Goal: Task Accomplishment & Management: Use online tool/utility

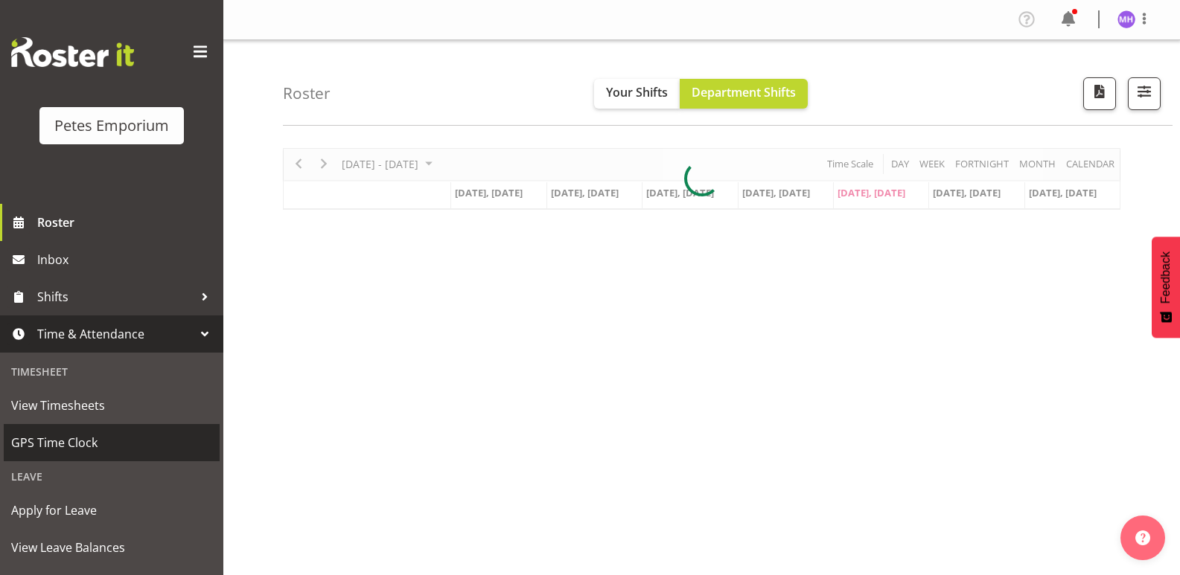
click at [131, 448] on span "GPS Time Clock" at bounding box center [111, 443] width 201 height 22
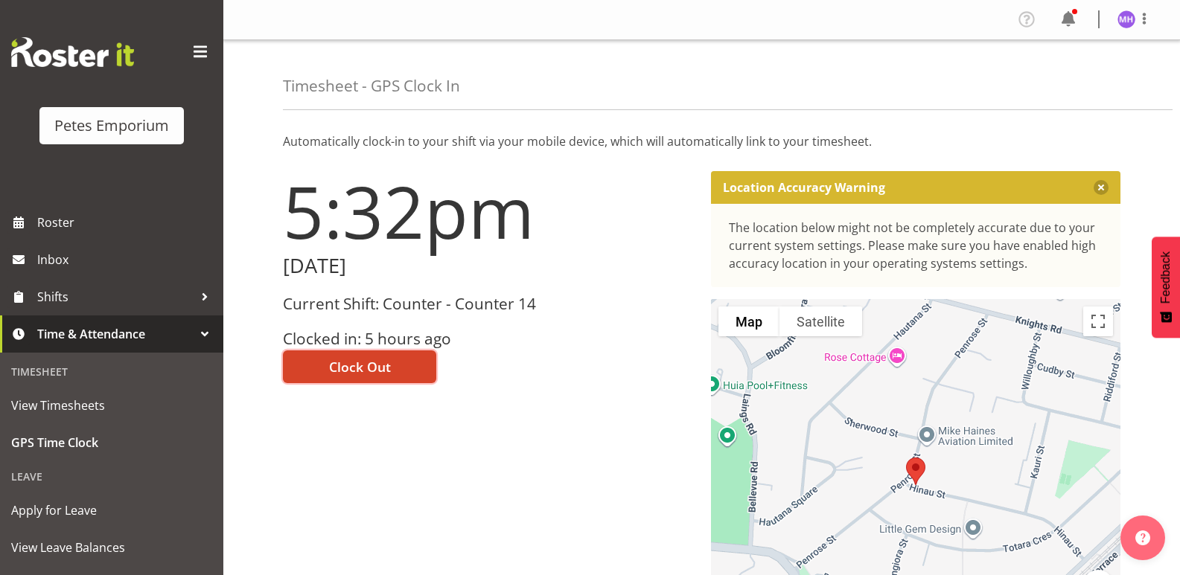
click at [374, 360] on span "Clock Out" at bounding box center [360, 366] width 62 height 19
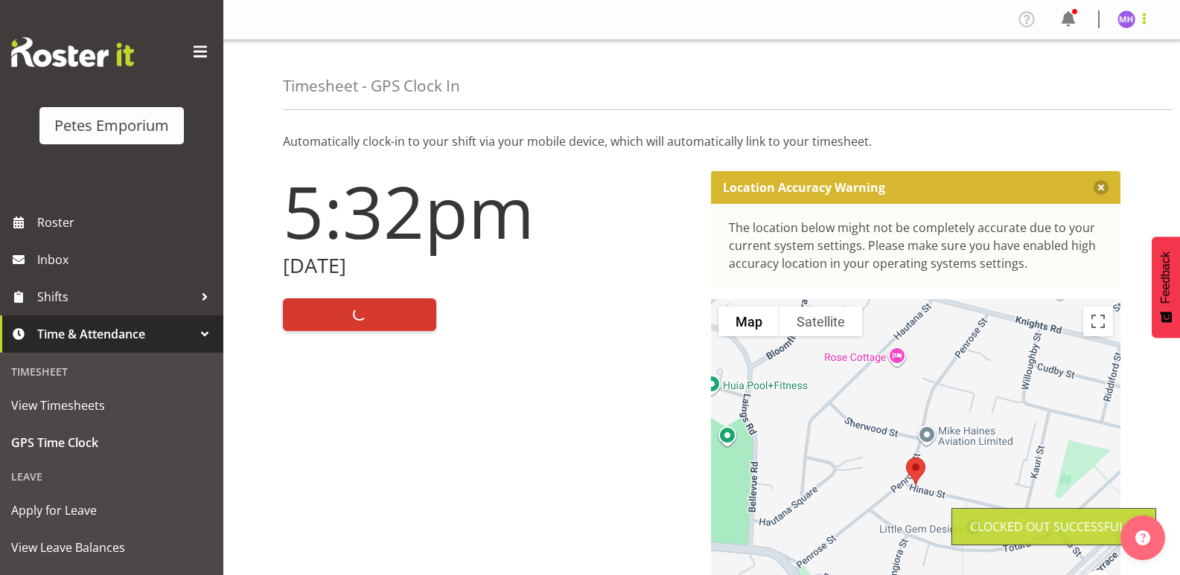
click at [1151, 22] on span at bounding box center [1144, 19] width 18 height 18
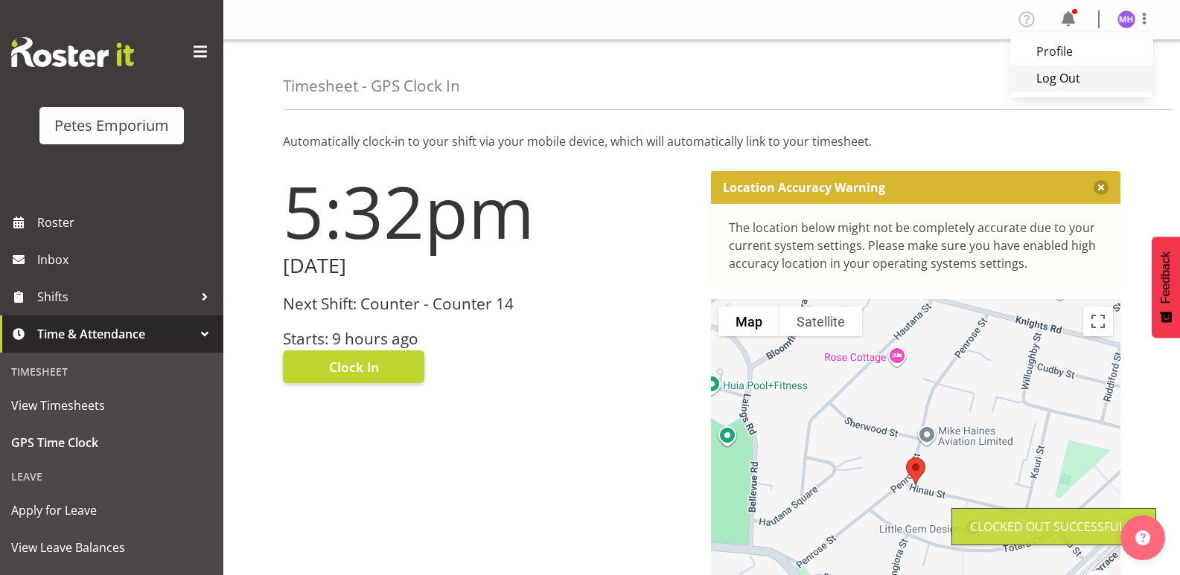
click at [1100, 84] on link "Log Out" at bounding box center [1081, 78] width 143 height 27
